Goal: Task Accomplishment & Management: Use online tool/utility

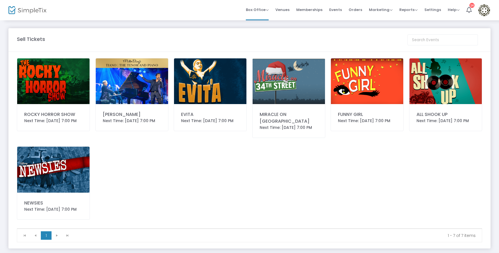
click at [45, 87] on img at bounding box center [53, 81] width 72 height 46
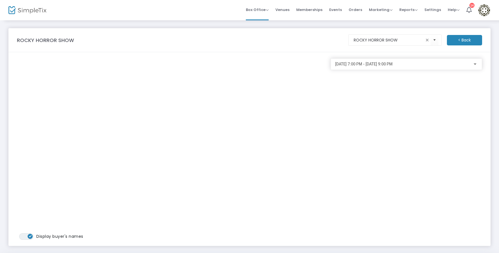
click at [474, 64] on div at bounding box center [475, 63] width 3 height 1
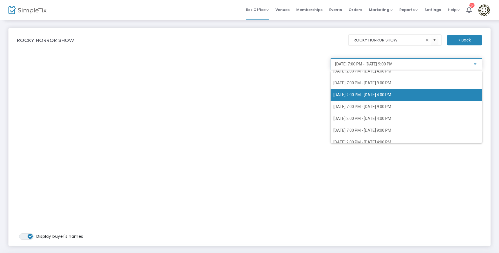
scroll to position [18, 0]
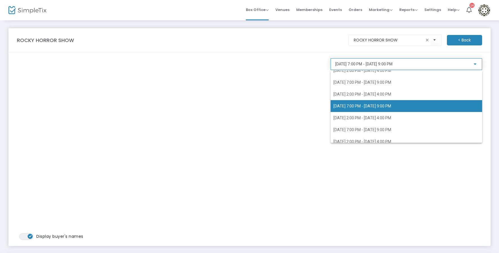
click at [391, 108] on span "[DATE] 7:00 PM - [DATE] 9:00 PM" at bounding box center [362, 106] width 58 height 5
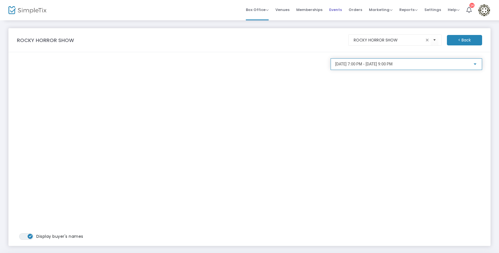
click at [337, 9] on span "Events" at bounding box center [335, 10] width 13 height 14
